Goal: Check status: Check status

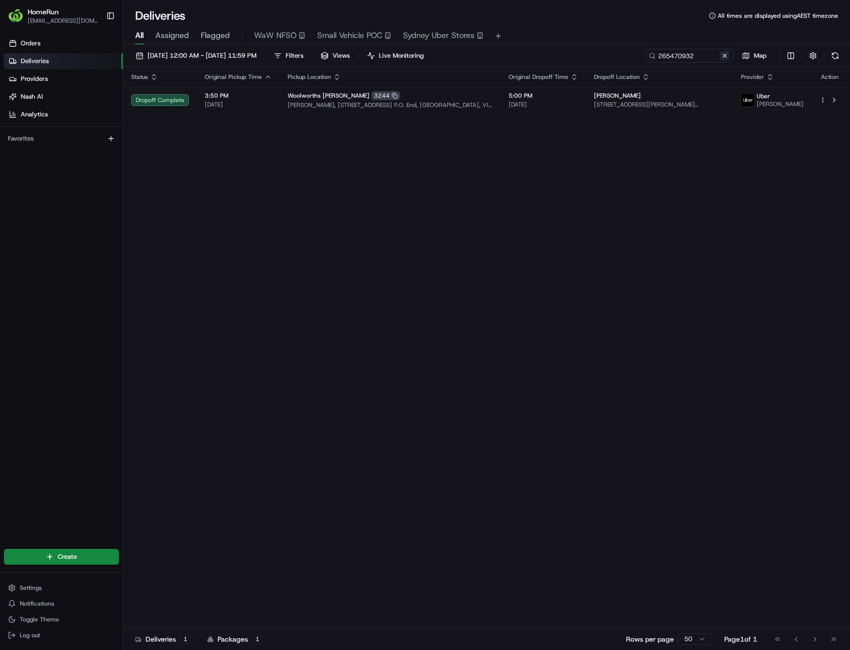
click at [723, 58] on button at bounding box center [725, 56] width 10 height 10
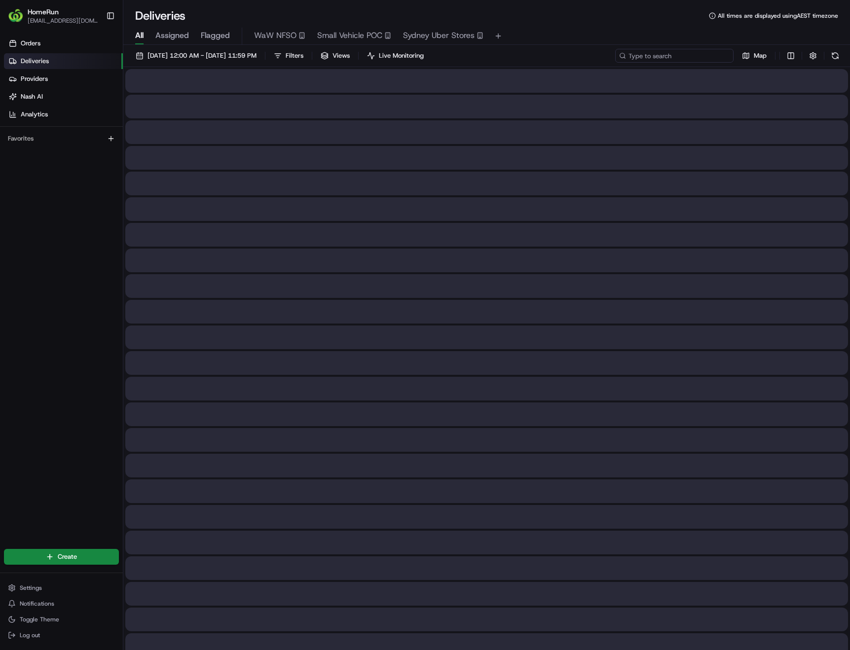
paste input "265410534"
click at [687, 57] on input "265410534" at bounding box center [674, 56] width 118 height 14
type input "265410534"
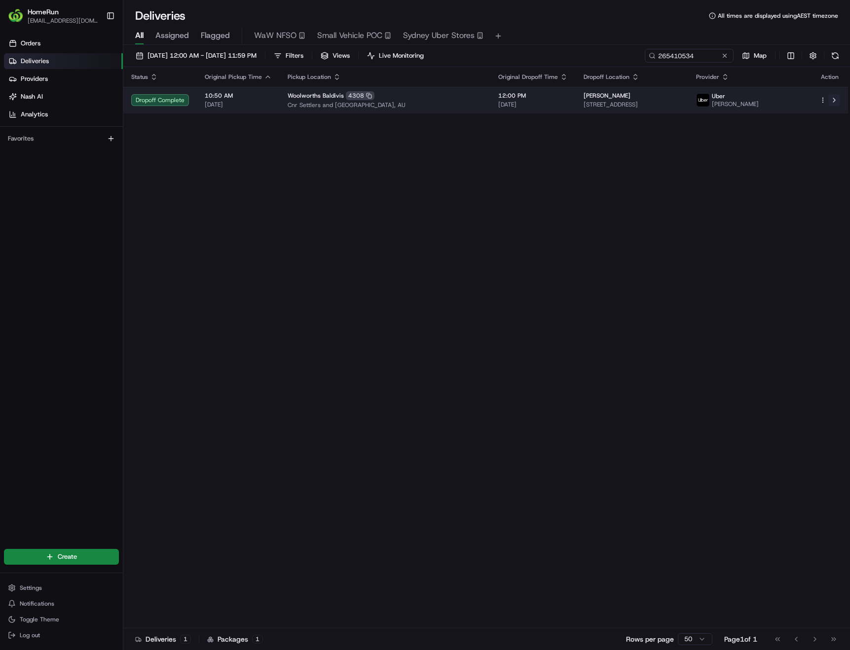
click at [833, 98] on button at bounding box center [835, 100] width 12 height 12
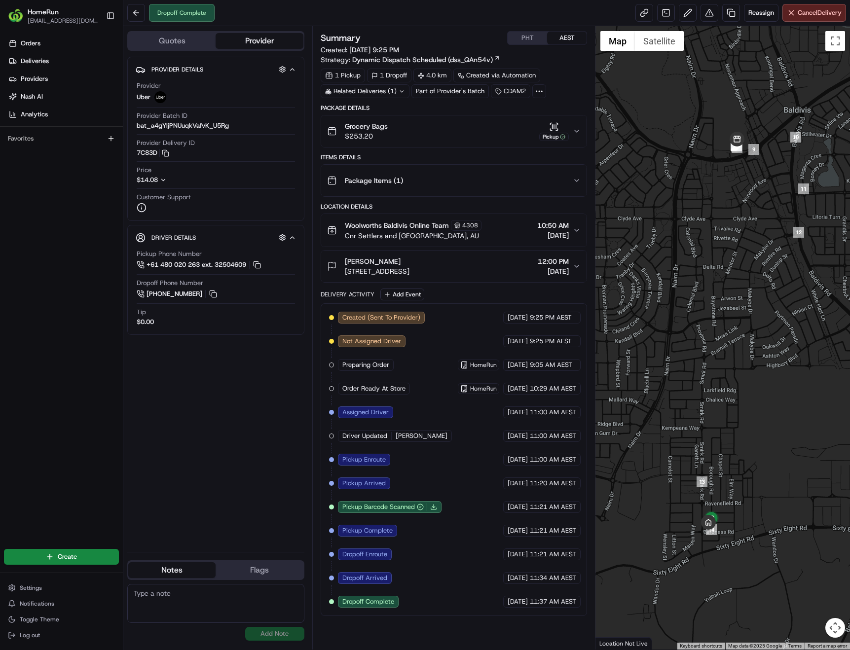
click at [402, 92] on icon at bounding box center [402, 91] width 6 height 6
click at [60, 212] on div "Orders Deliveries Providers Nash AI Analytics Favorites" at bounding box center [61, 286] width 123 height 508
